Goal: Task Accomplishment & Management: Manage account settings

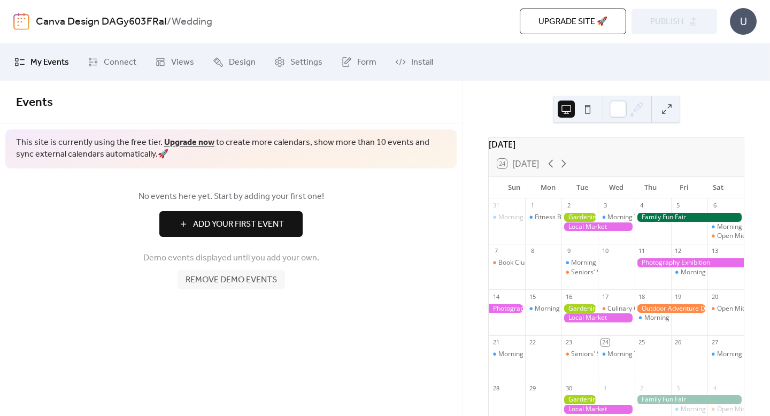
click at [587, 114] on button at bounding box center [587, 109] width 17 height 17
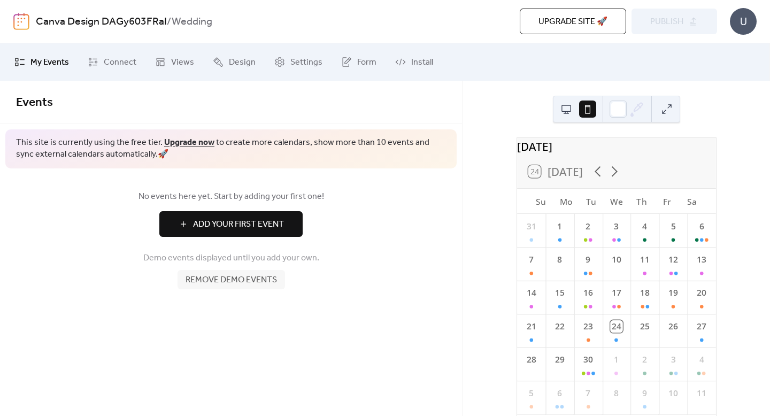
click at [255, 282] on span "Remove demo events" at bounding box center [231, 280] width 91 height 13
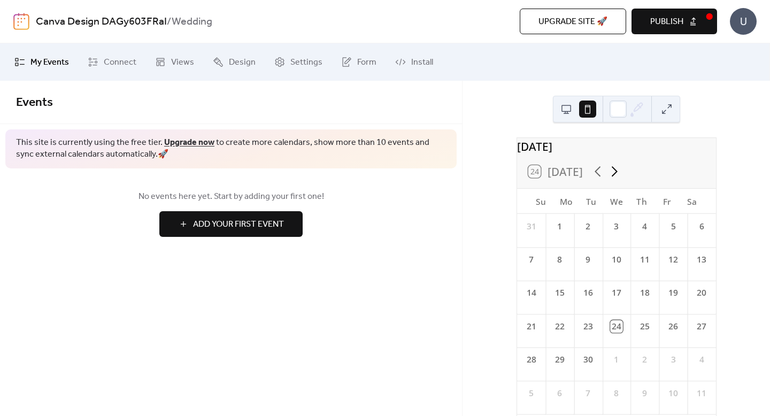
click at [615, 177] on icon at bounding box center [614, 171] width 17 height 17
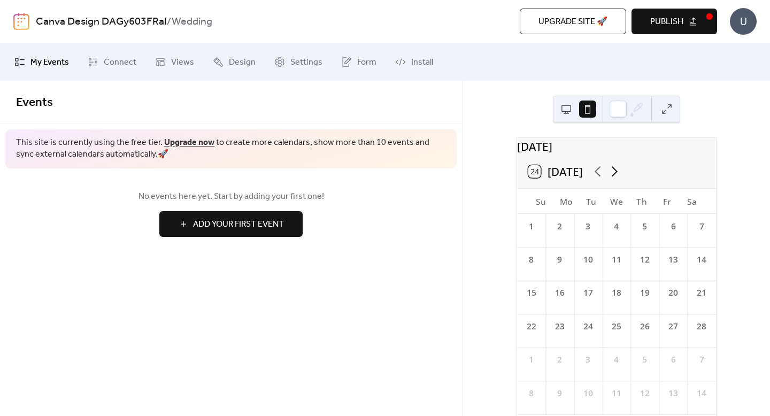
click at [615, 177] on icon at bounding box center [614, 171] width 17 height 17
click at [596, 177] on icon at bounding box center [598, 171] width 6 height 11
click at [695, 233] on div "7" at bounding box center [701, 226] width 12 height 12
click at [204, 223] on span "Add Your First Event" at bounding box center [238, 224] width 91 height 13
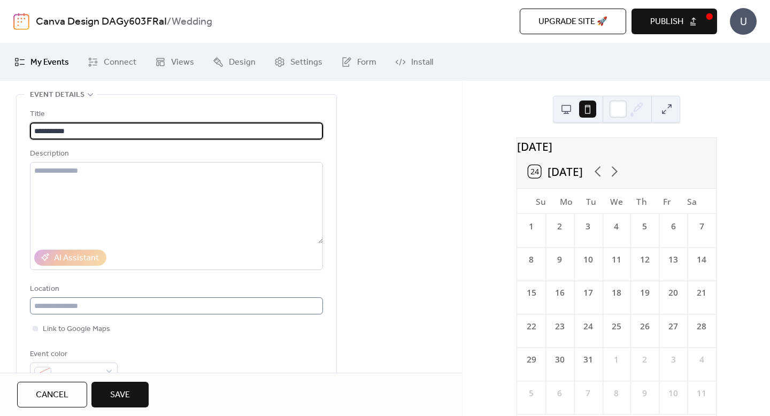
scroll to position [49, 0]
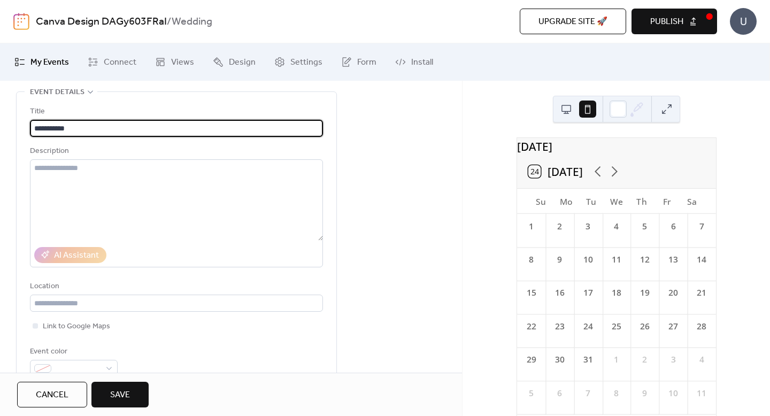
type input "**********"
click at [119, 393] on span "Save" at bounding box center [120, 395] width 20 height 13
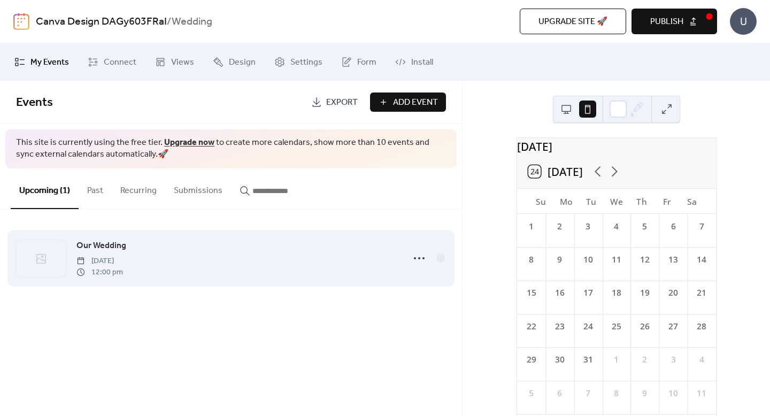
click at [116, 268] on span "12:00 pm" at bounding box center [99, 272] width 47 height 11
click at [409, 256] on div at bounding box center [419, 258] width 21 height 21
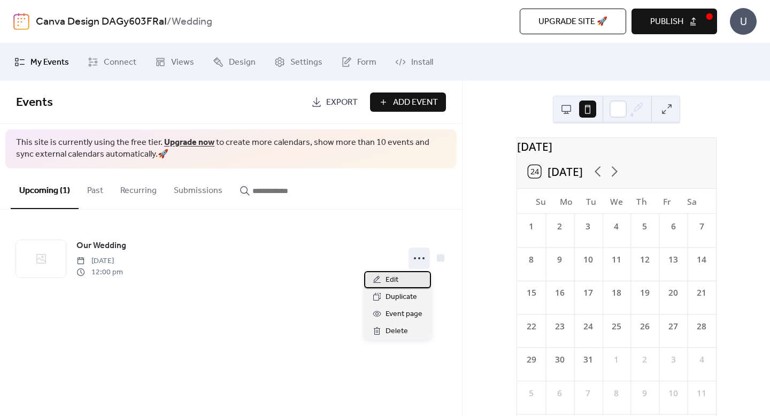
click at [391, 284] on span "Edit" at bounding box center [392, 280] width 13 height 13
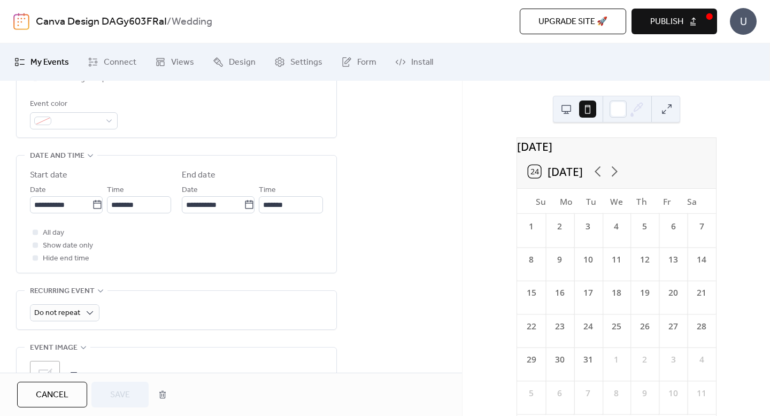
scroll to position [299, 0]
click at [92, 203] on icon at bounding box center [97, 202] width 11 height 11
click at [91, 203] on input "**********" at bounding box center [61, 202] width 62 height 17
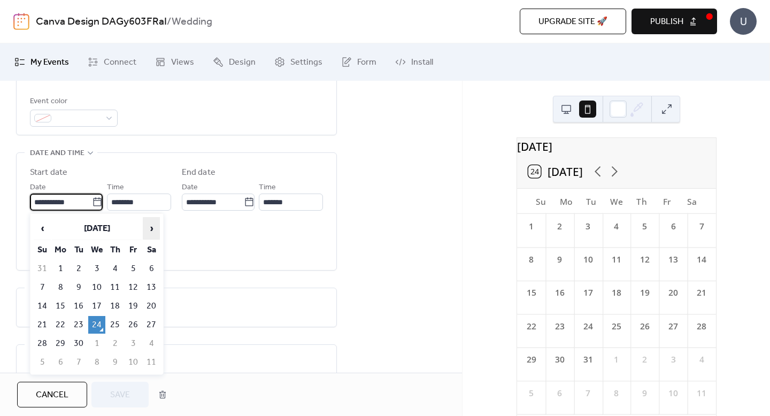
click at [145, 222] on span "›" at bounding box center [151, 228] width 16 height 21
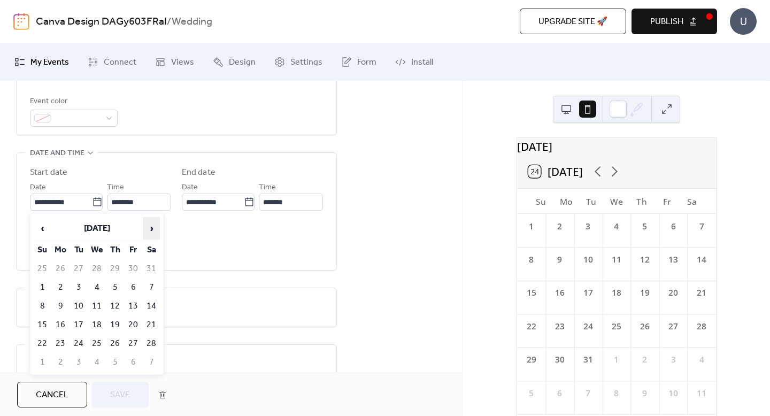
click at [145, 222] on span "›" at bounding box center [151, 228] width 16 height 21
click at [152, 283] on td "7" at bounding box center [151, 288] width 17 height 18
type input "**********"
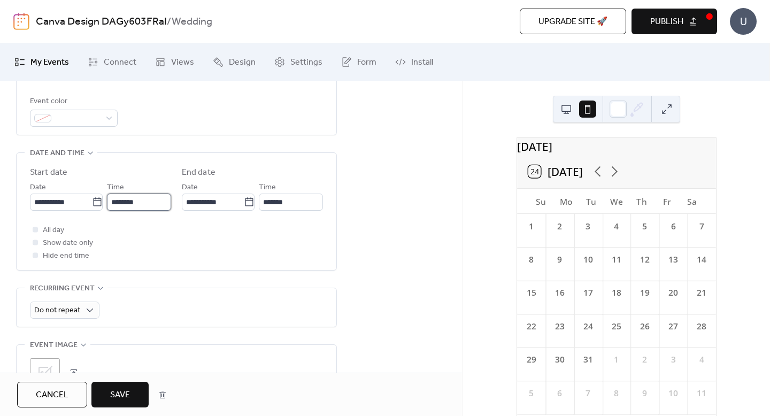
click at [151, 201] on input "********" at bounding box center [139, 202] width 64 height 17
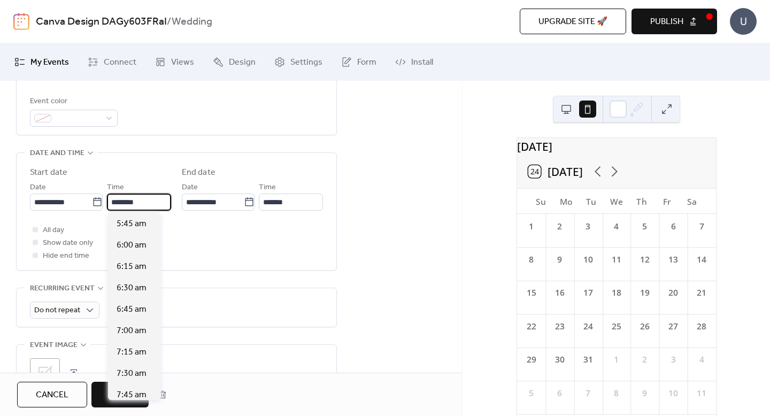
scroll to position [491, 0]
click at [135, 244] on span "6:00 am" at bounding box center [132, 246] width 30 height 13
type input "*******"
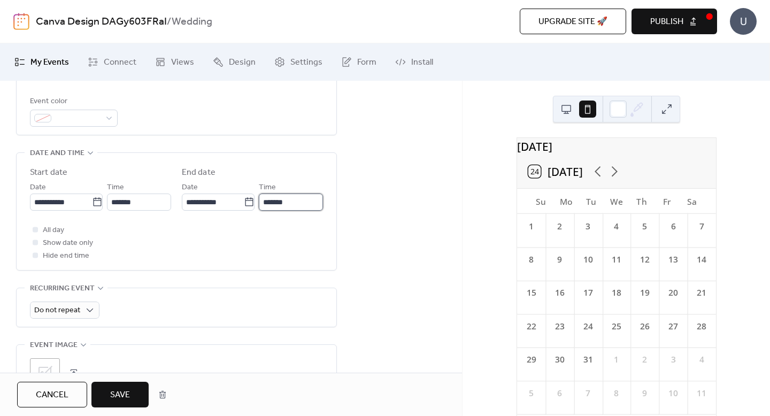
click at [275, 201] on input "*******" at bounding box center [291, 202] width 64 height 17
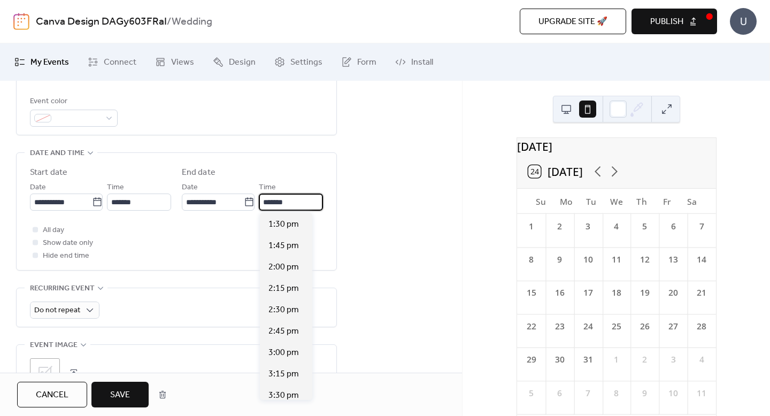
scroll to position [620, 0]
click at [281, 272] on span "2:00 pm" at bounding box center [283, 266] width 30 height 13
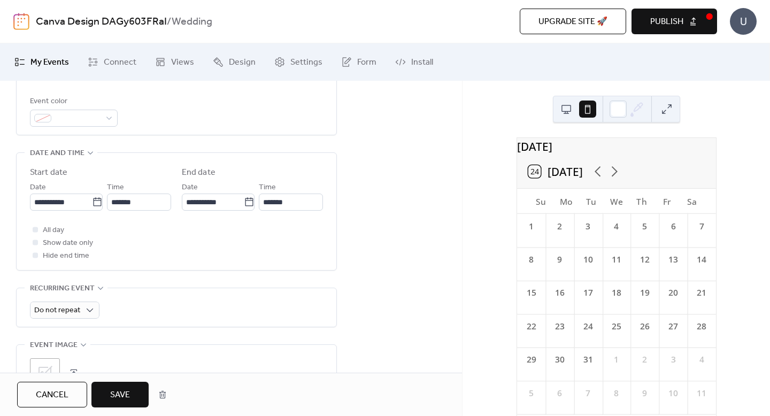
click at [280, 266] on div "**********" at bounding box center [176, 211] width 293 height 117
click at [290, 202] on input "*******" at bounding box center [291, 202] width 64 height 17
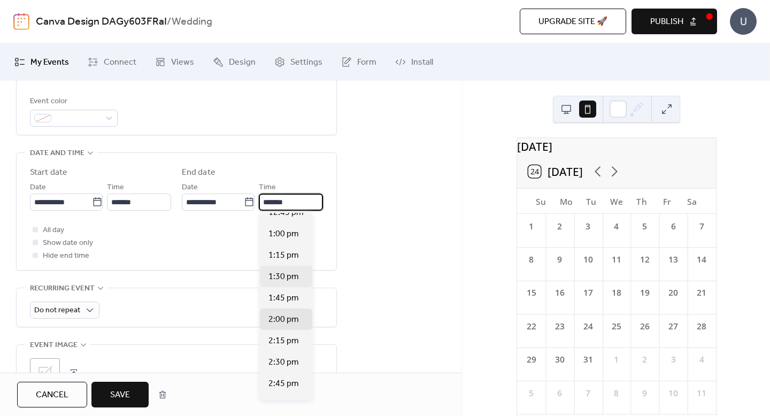
scroll to position [564, 0]
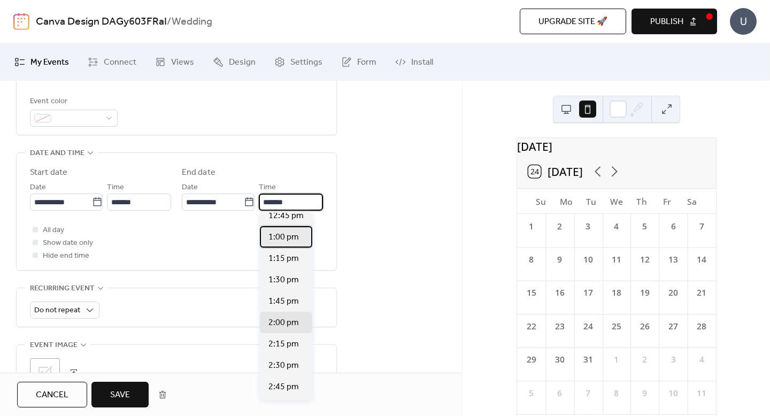
click at [289, 240] on span "1:00 pm" at bounding box center [283, 237] width 30 height 13
type input "*******"
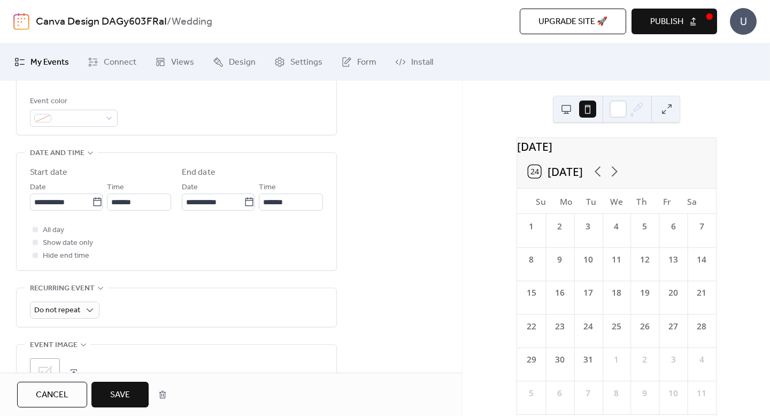
click at [289, 240] on div "All day Show date only Hide end time" at bounding box center [176, 243] width 293 height 39
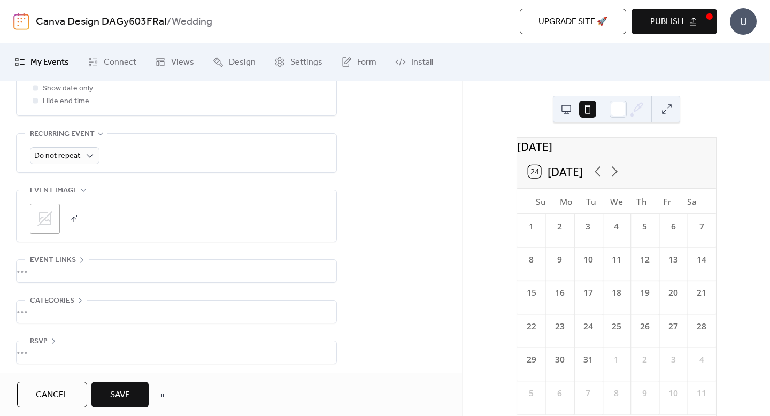
scroll to position [458, 0]
click at [35, 346] on div "•••" at bounding box center [177, 349] width 320 height 22
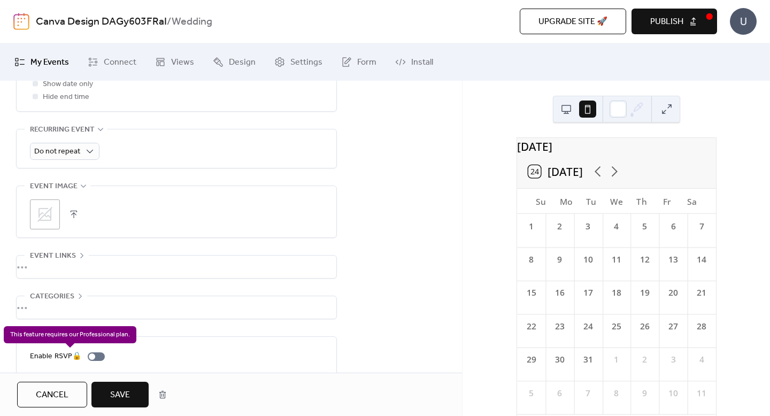
click at [96, 356] on div "Enable RSVP 🔒" at bounding box center [69, 356] width 79 height 13
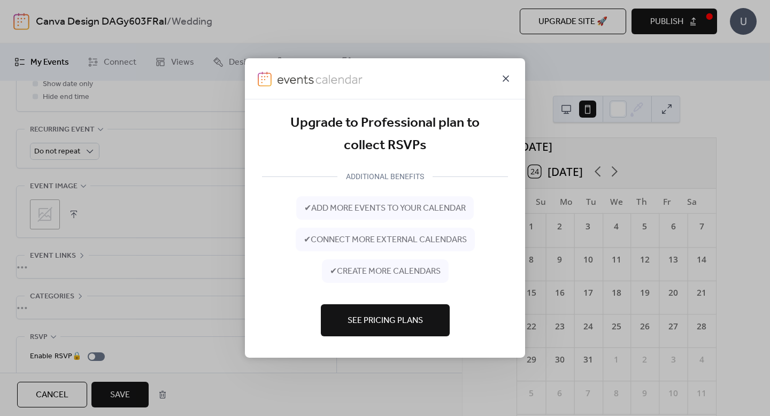
click at [507, 80] on icon at bounding box center [506, 78] width 6 height 6
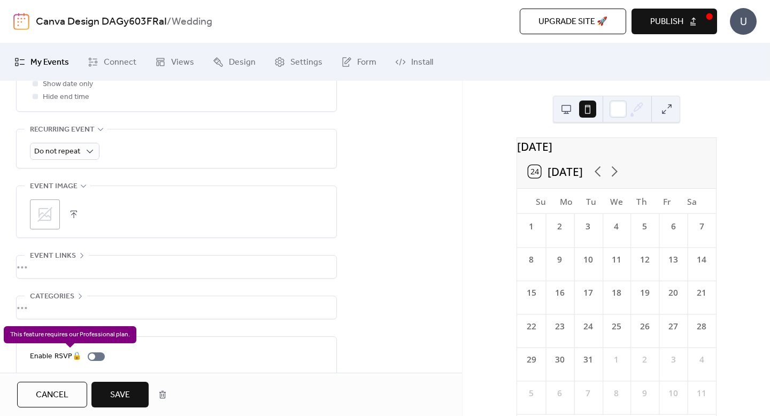
click at [78, 360] on div "Enable RSVP 🔒" at bounding box center [69, 356] width 79 height 13
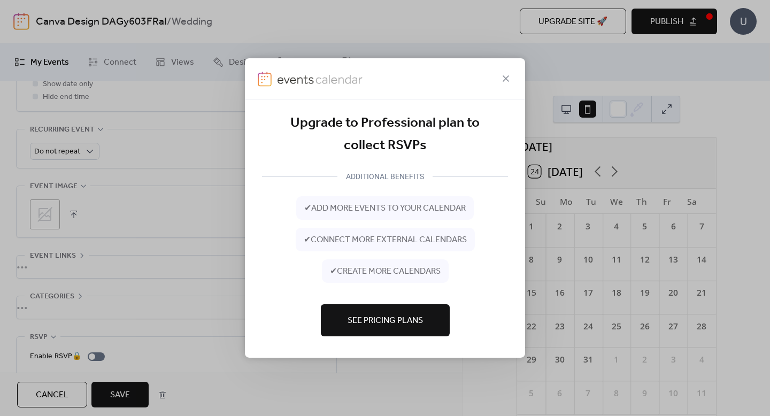
click at [341, 326] on button "See Pricing Plans" at bounding box center [385, 320] width 129 height 32
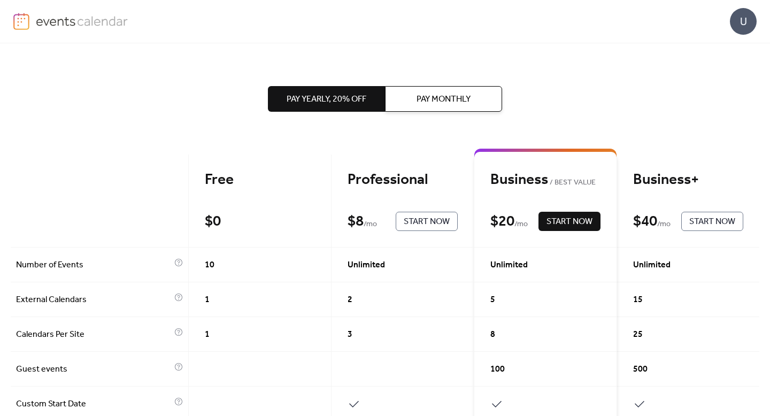
click at [268, 212] on div "$ 0 Start Now" at bounding box center [260, 221] width 110 height 19
click at [372, 175] on div "Professional" at bounding box center [403, 180] width 110 height 19
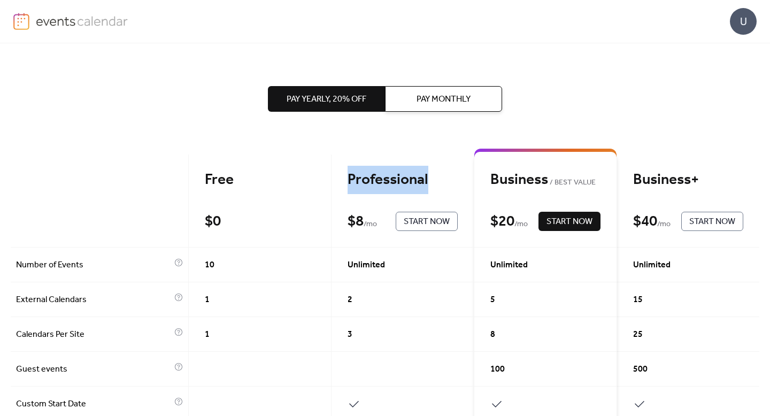
click at [372, 175] on div "Professional" at bounding box center [403, 180] width 110 height 19
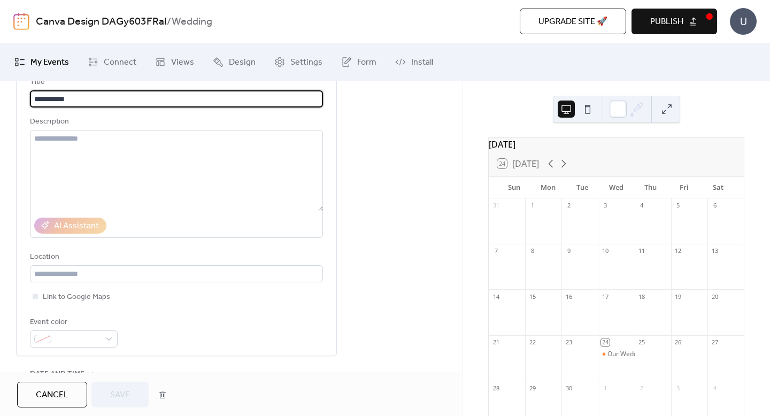
scroll to position [47, 0]
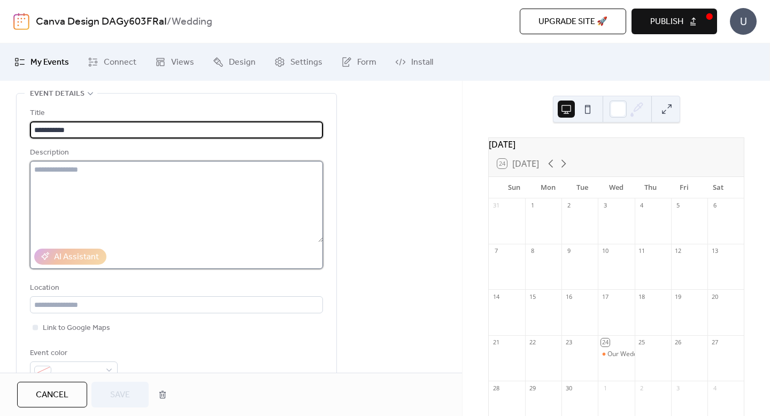
click at [68, 198] on textarea at bounding box center [176, 201] width 293 height 81
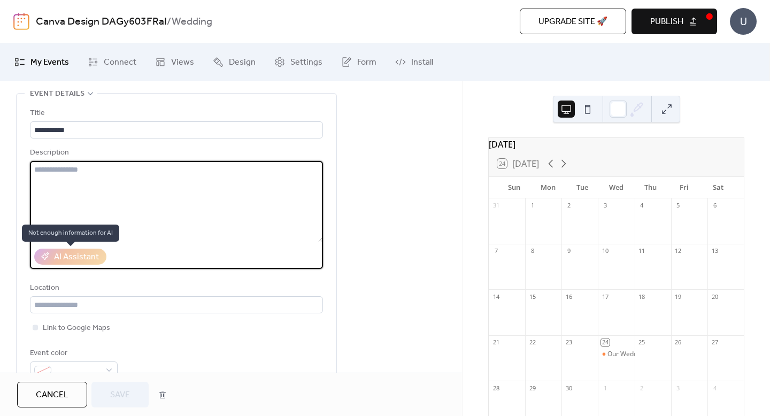
click at [70, 257] on div "AI Assistant" at bounding box center [70, 257] width 72 height 16
click at [61, 177] on textarea at bounding box center [176, 201] width 293 height 81
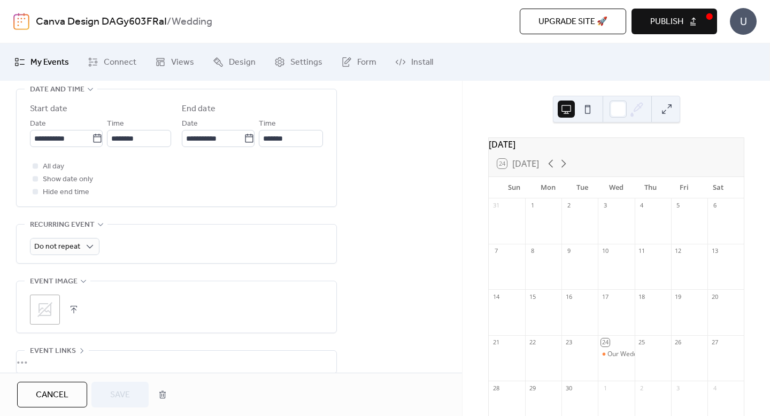
scroll to position [388, 0]
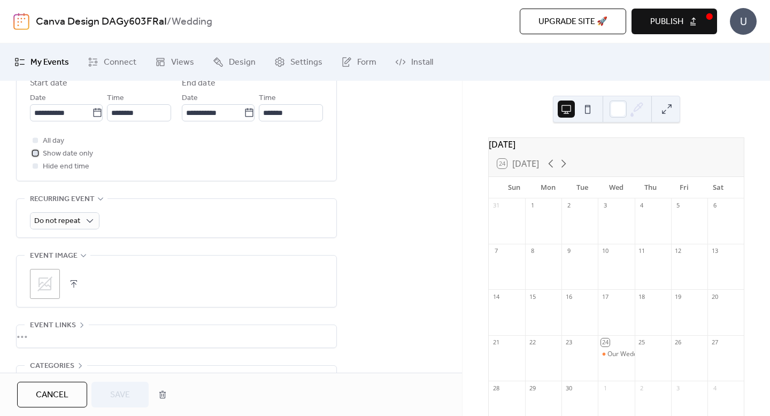
click at [84, 154] on span "Show date only" at bounding box center [68, 154] width 50 height 13
click at [61, 143] on span "All day" at bounding box center [53, 141] width 21 height 13
click at [68, 167] on span "Hide end time" at bounding box center [66, 166] width 47 height 13
click at [37, 167] on div at bounding box center [35, 165] width 5 height 5
click at [120, 404] on button "Save" at bounding box center [119, 395] width 57 height 26
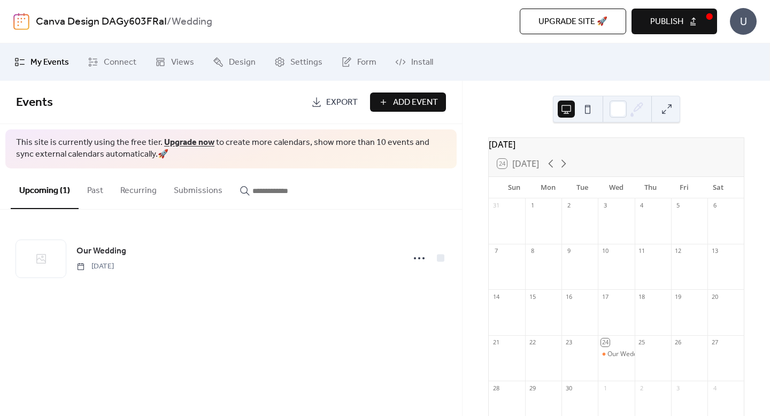
scroll to position [25, 0]
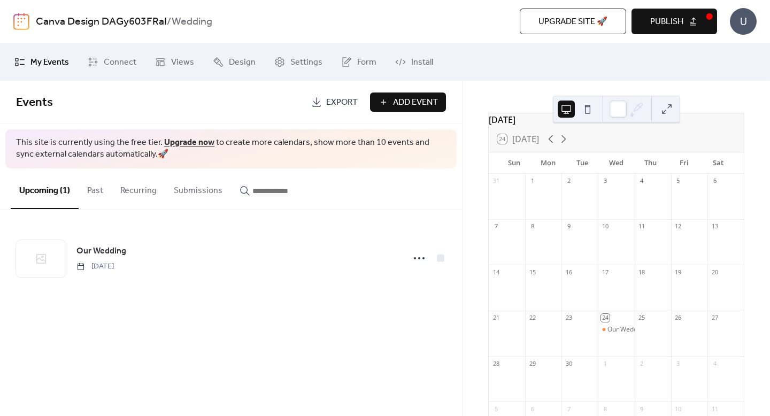
click at [587, 116] on button at bounding box center [587, 109] width 17 height 17
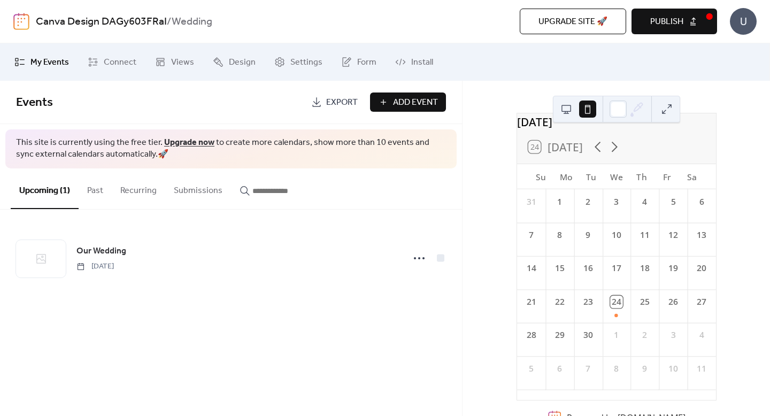
click at [570, 114] on button at bounding box center [566, 109] width 17 height 17
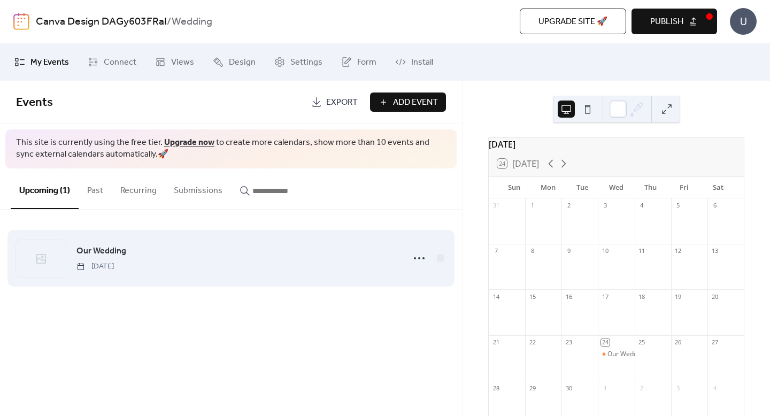
click at [203, 266] on div "Our Wedding [DATE]" at bounding box center [236, 257] width 321 height 27
click at [420, 255] on icon at bounding box center [419, 258] width 17 height 17
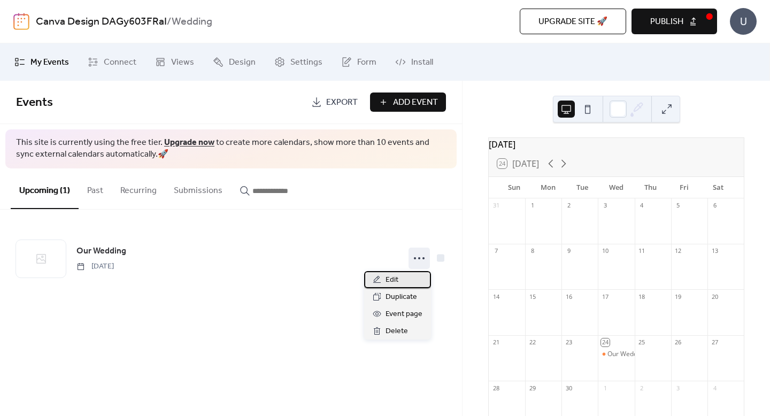
click at [410, 281] on div "Edit" at bounding box center [397, 279] width 67 height 17
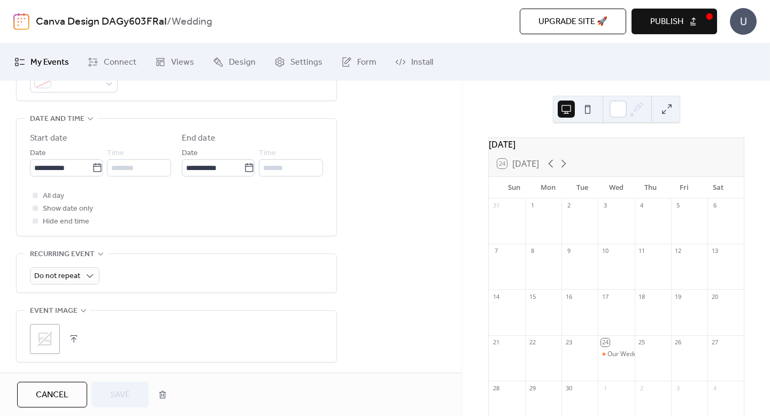
scroll to position [332, 0]
click at [92, 166] on icon at bounding box center [97, 169] width 11 height 11
click at [91, 166] on input "**********" at bounding box center [61, 168] width 62 height 17
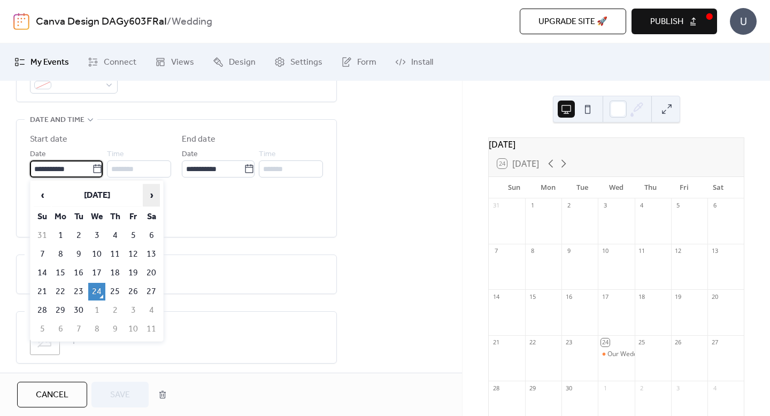
click at [150, 195] on span "›" at bounding box center [151, 194] width 16 height 21
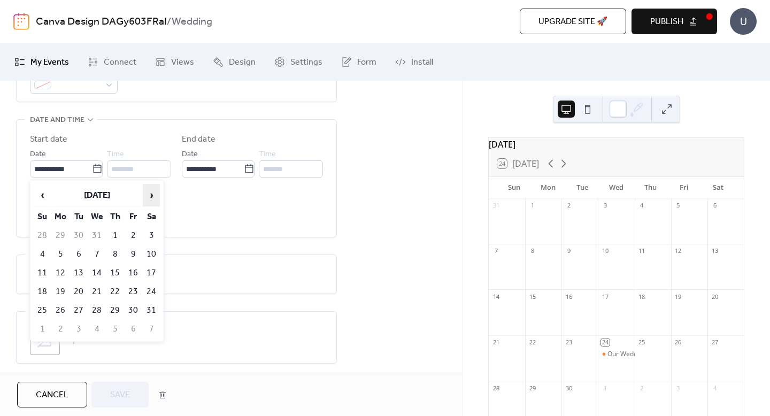
click at [150, 195] on span "›" at bounding box center [151, 194] width 16 height 21
click at [150, 250] on td "7" at bounding box center [151, 254] width 17 height 18
type input "**********"
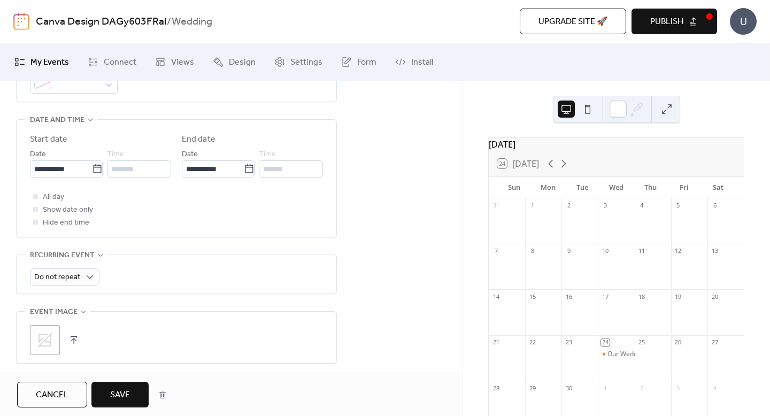
click at [119, 406] on button "Save" at bounding box center [119, 395] width 57 height 26
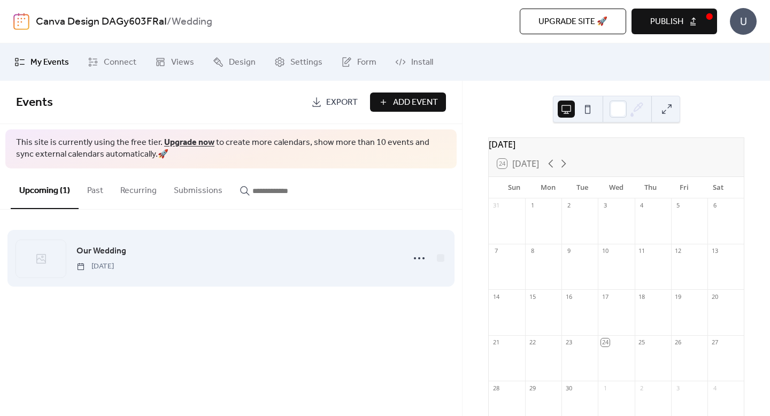
click at [133, 275] on div "Our Wedding [DATE]" at bounding box center [231, 258] width 430 height 65
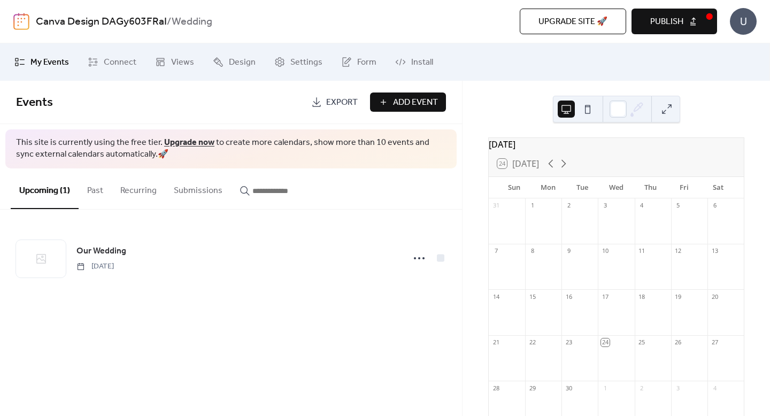
click at [586, 109] on button at bounding box center [587, 109] width 17 height 17
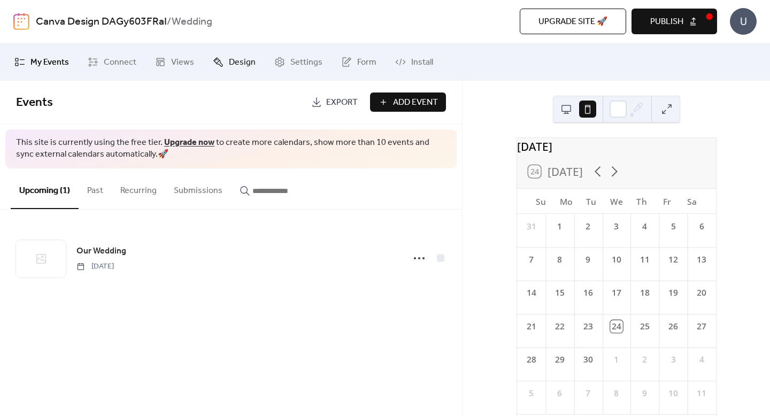
click at [224, 71] on link "Design" at bounding box center [234, 62] width 59 height 29
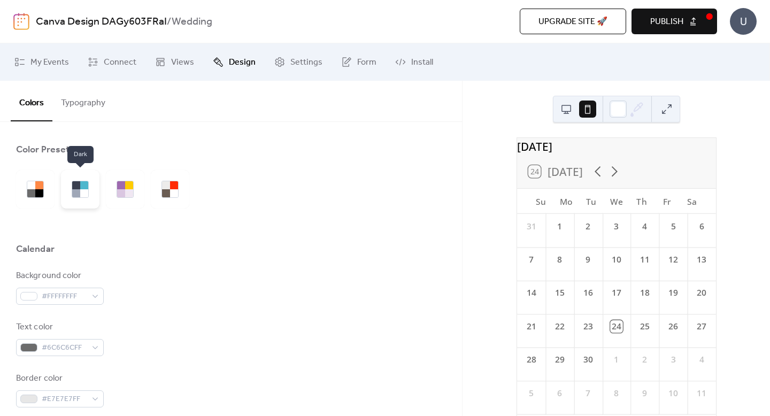
click at [80, 186] on div at bounding box center [76, 185] width 8 height 8
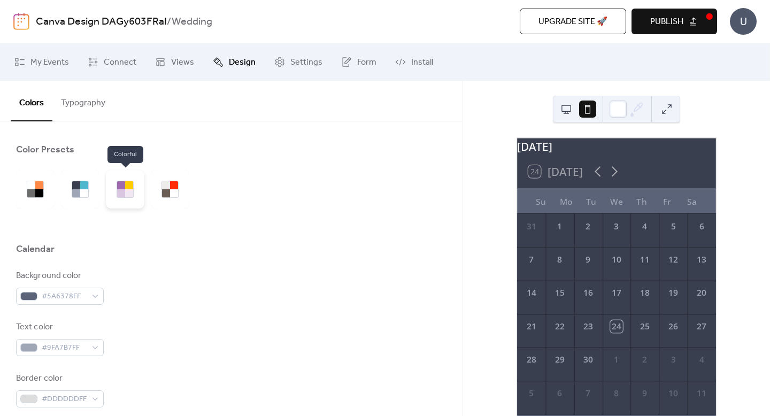
click at [127, 195] on div at bounding box center [129, 193] width 8 height 8
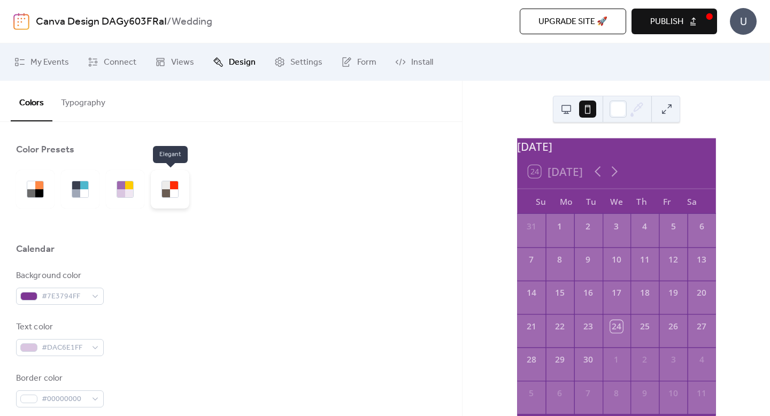
click at [169, 197] on div at bounding box center [169, 189] width 17 height 17
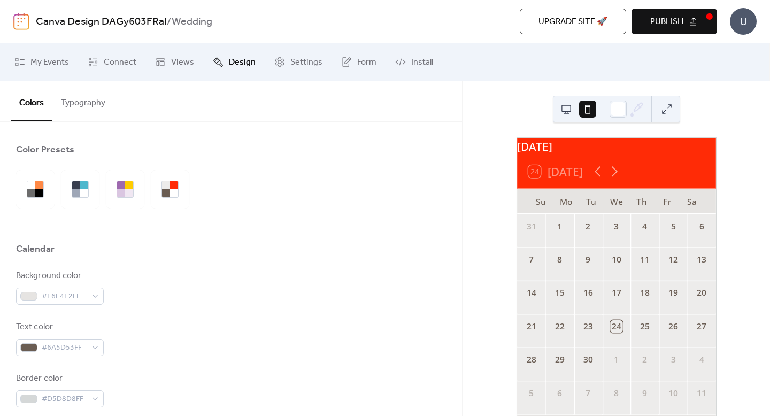
click at [81, 93] on button "Typography" at bounding box center [82, 101] width 61 height 40
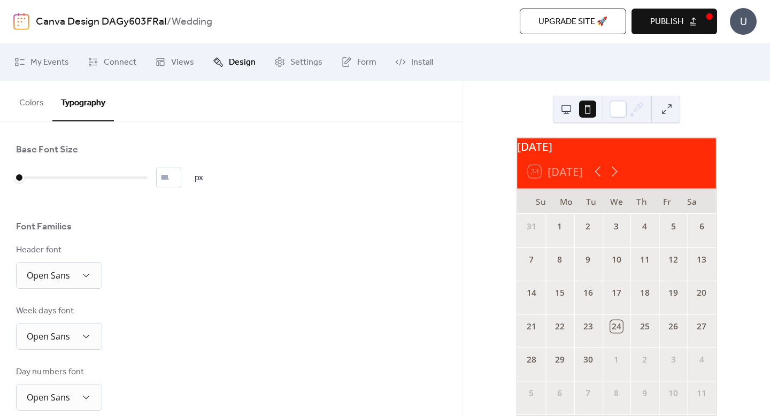
click at [42, 108] on button "Colors" at bounding box center [32, 101] width 42 height 40
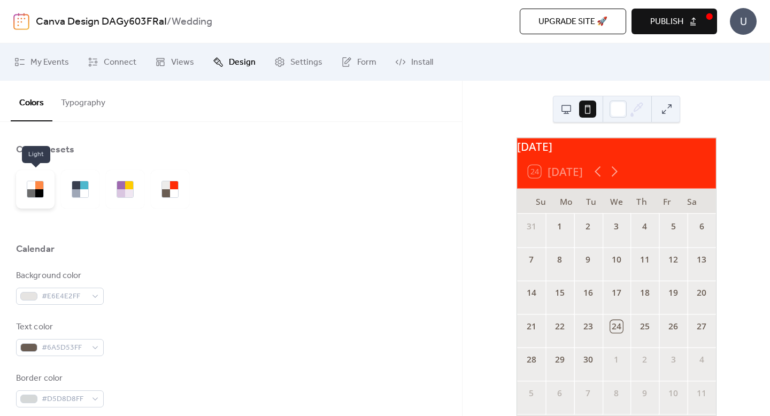
click at [45, 193] on div at bounding box center [35, 189] width 39 height 39
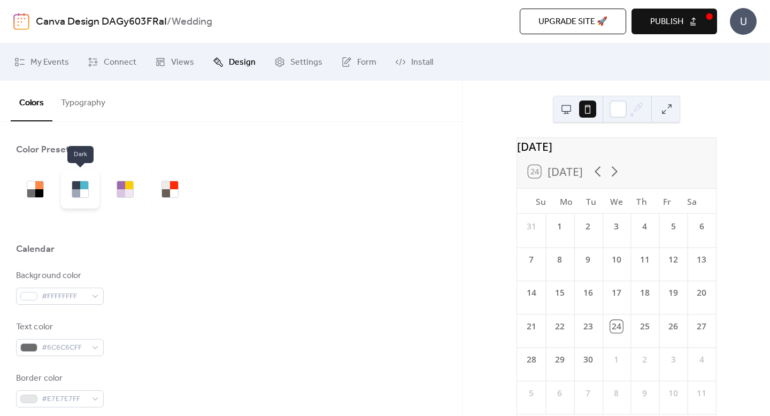
click at [76, 192] on div at bounding box center [76, 193] width 8 height 8
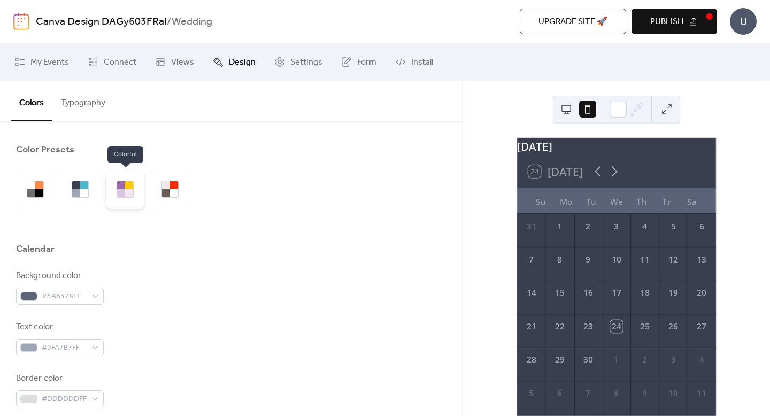
click at [136, 190] on div at bounding box center [125, 189] width 39 height 39
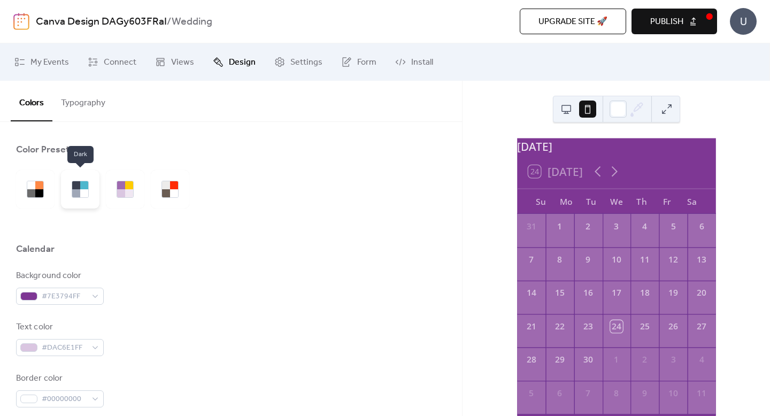
click at [71, 190] on div at bounding box center [80, 189] width 39 height 39
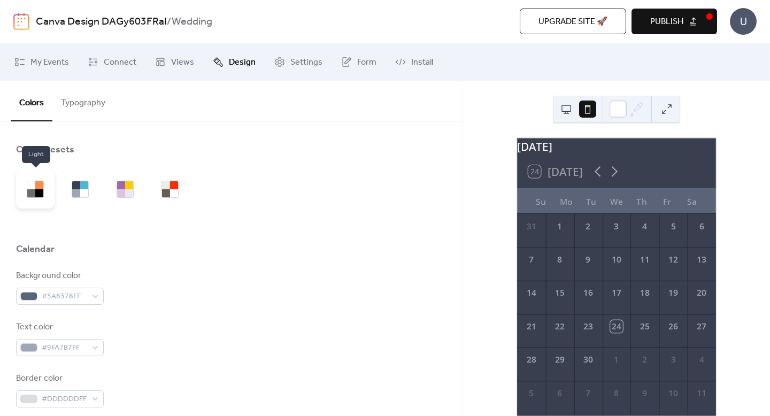
click at [32, 191] on div at bounding box center [31, 193] width 8 height 8
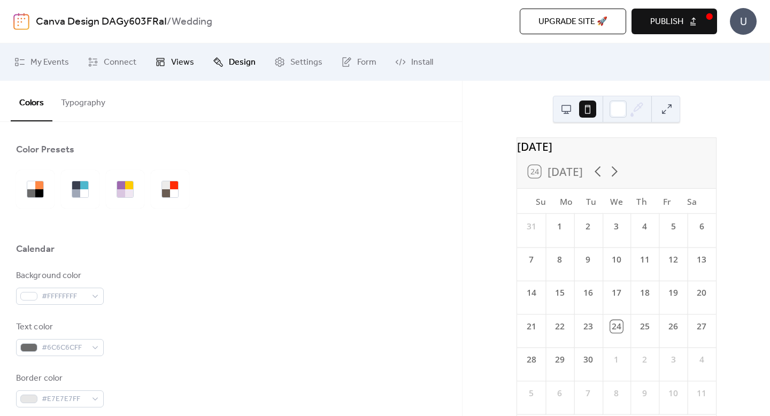
click at [159, 66] on icon at bounding box center [160, 62] width 11 height 11
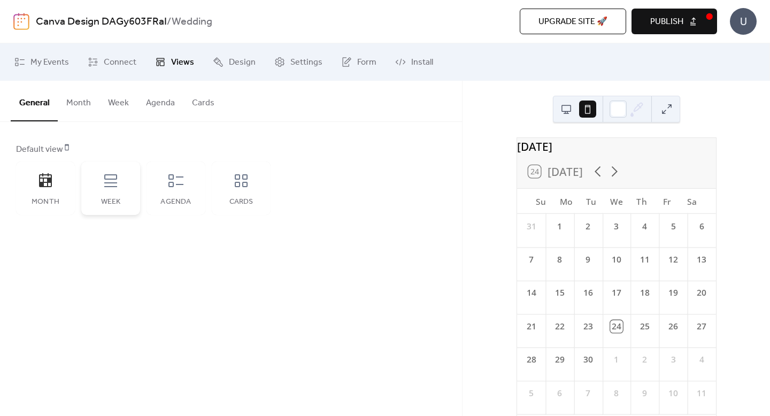
click at [108, 191] on div "Week" at bounding box center [110, 187] width 59 height 53
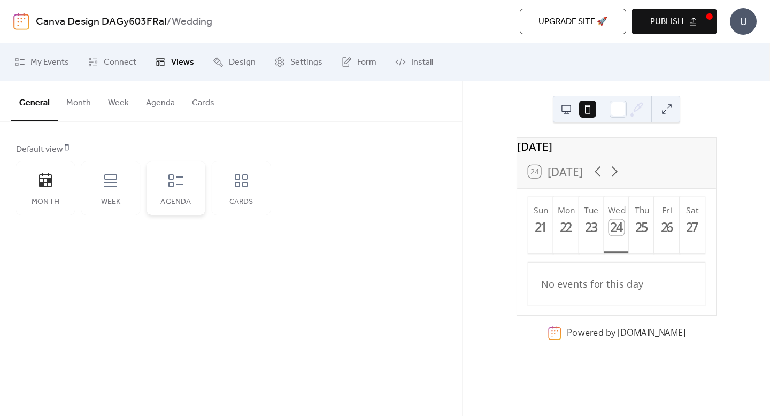
click at [186, 188] on div "Agenda" at bounding box center [176, 187] width 59 height 53
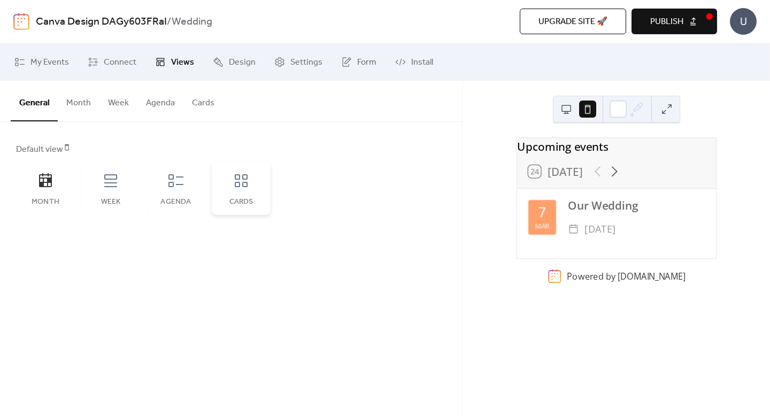
click at [245, 174] on icon at bounding box center [241, 180] width 13 height 13
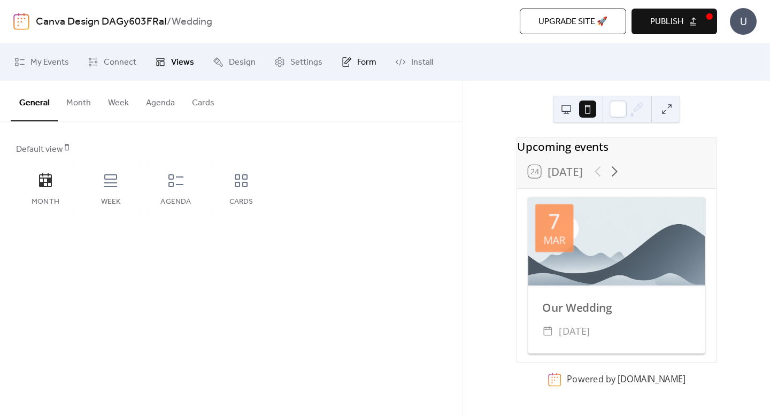
click at [361, 61] on span "Form" at bounding box center [366, 62] width 19 height 13
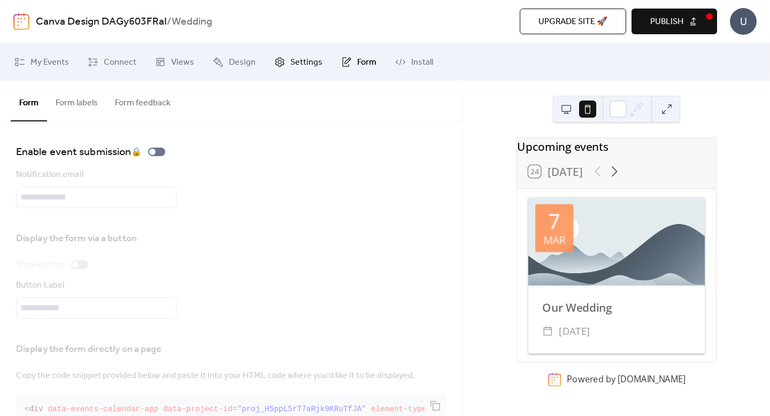
click at [297, 68] on span "Settings" at bounding box center [306, 62] width 32 height 13
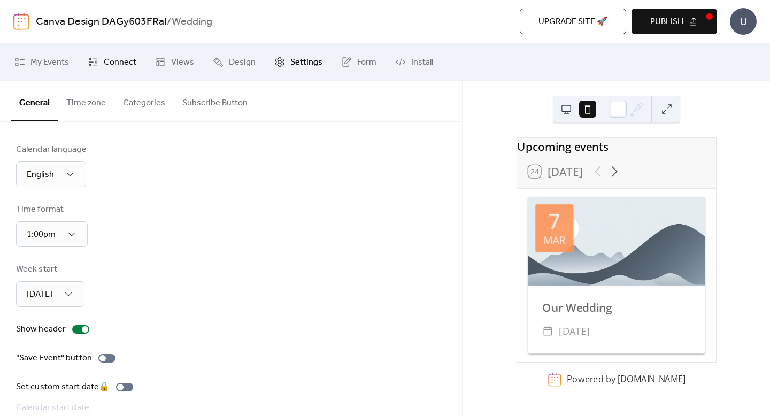
click at [118, 63] on span "Connect" at bounding box center [120, 62] width 33 height 13
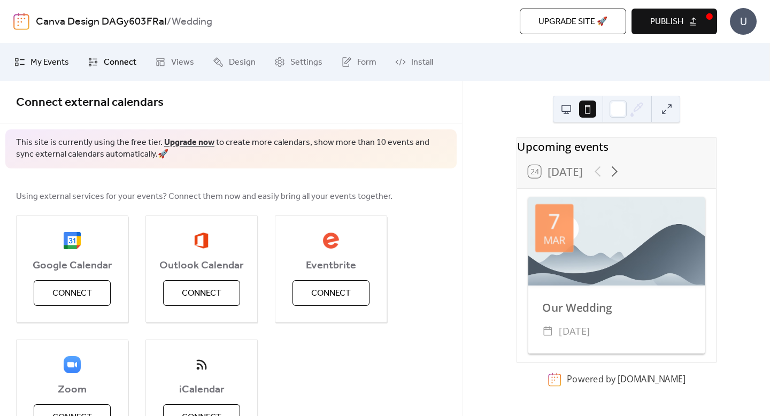
click at [57, 63] on span "My Events" at bounding box center [49, 62] width 39 height 13
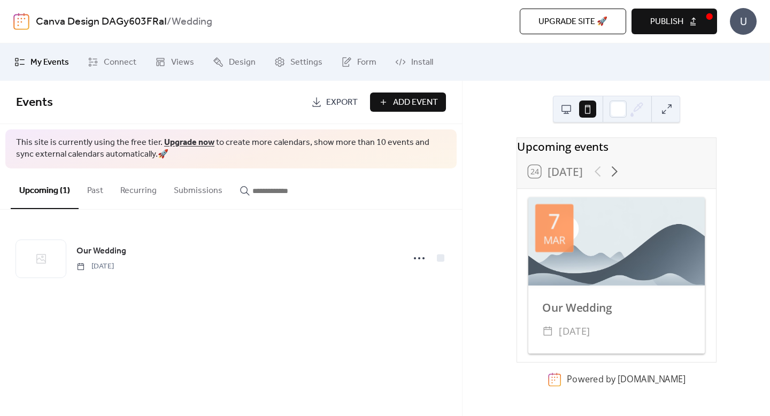
click at [586, 155] on div "Upcoming events" at bounding box center [616, 146] width 199 height 17
click at [612, 178] on icon at bounding box center [614, 171] width 17 height 17
click at [590, 178] on div at bounding box center [605, 171] width 33 height 17
click at [91, 195] on button "Past" at bounding box center [95, 188] width 33 height 40
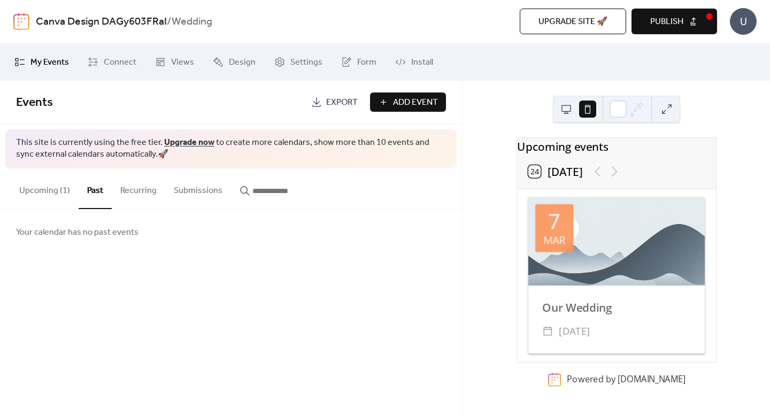
click at [126, 194] on button "Recurring" at bounding box center [138, 188] width 53 height 40
click at [98, 194] on button "Past" at bounding box center [95, 188] width 33 height 40
